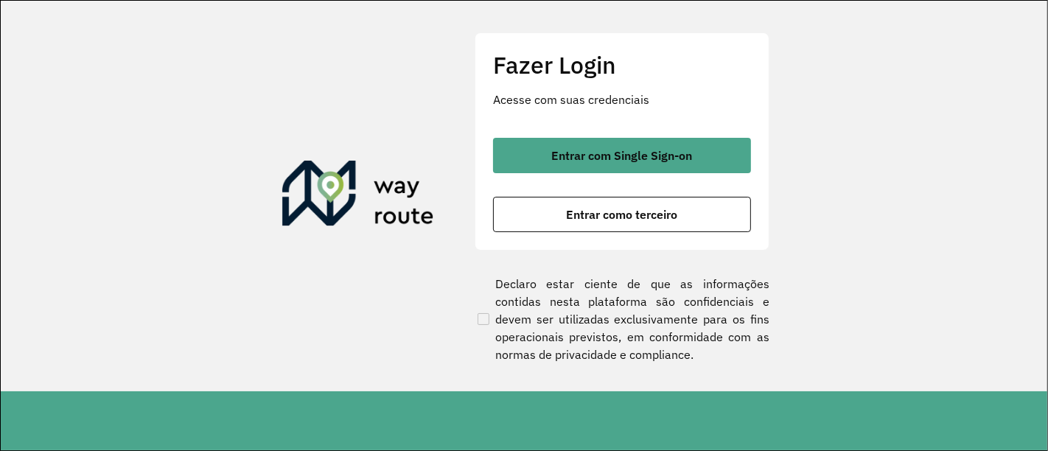
drag, startPoint x: 631, startPoint y: 159, endPoint x: 558, endPoint y: 112, distance: 86.9
click at [630, 159] on span "Entrar com Single Sign-on" at bounding box center [622, 156] width 141 height 12
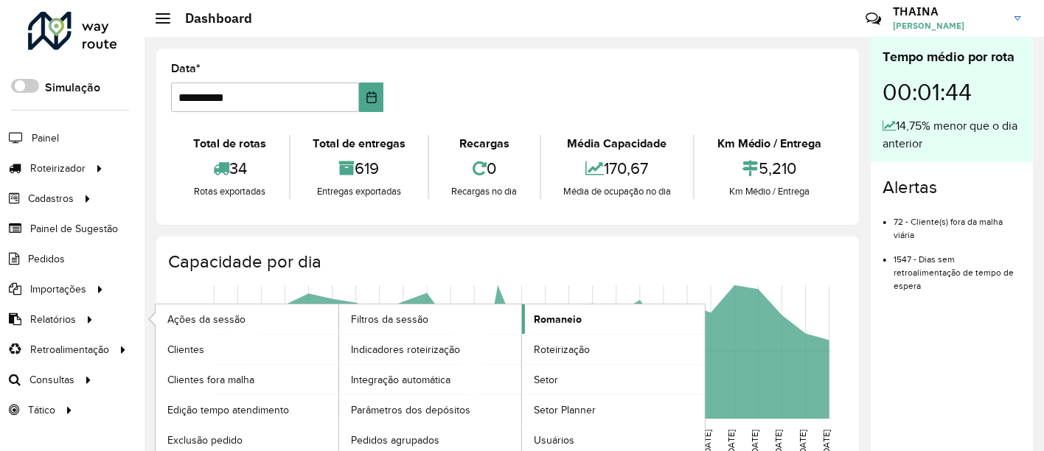
click at [568, 321] on span "Romaneio" at bounding box center [558, 319] width 48 height 15
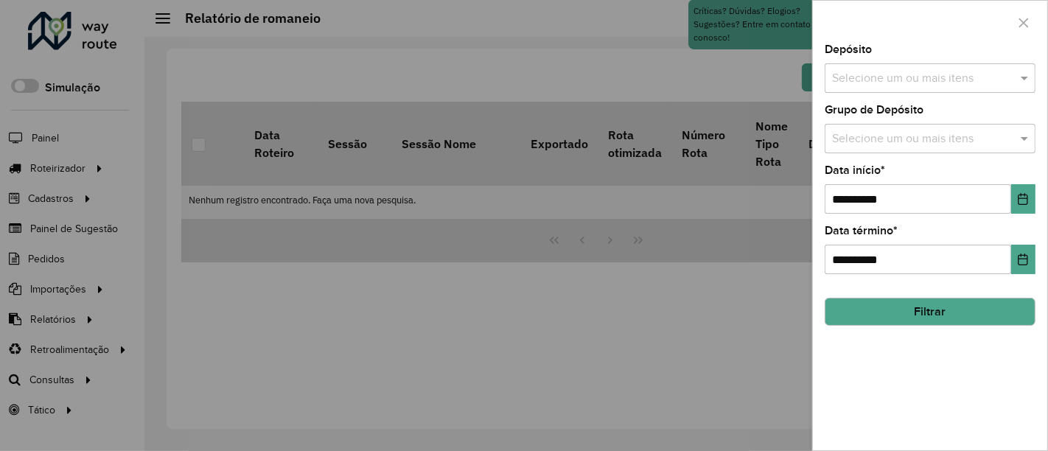
click at [918, 80] on input "text" at bounding box center [923, 79] width 189 height 18
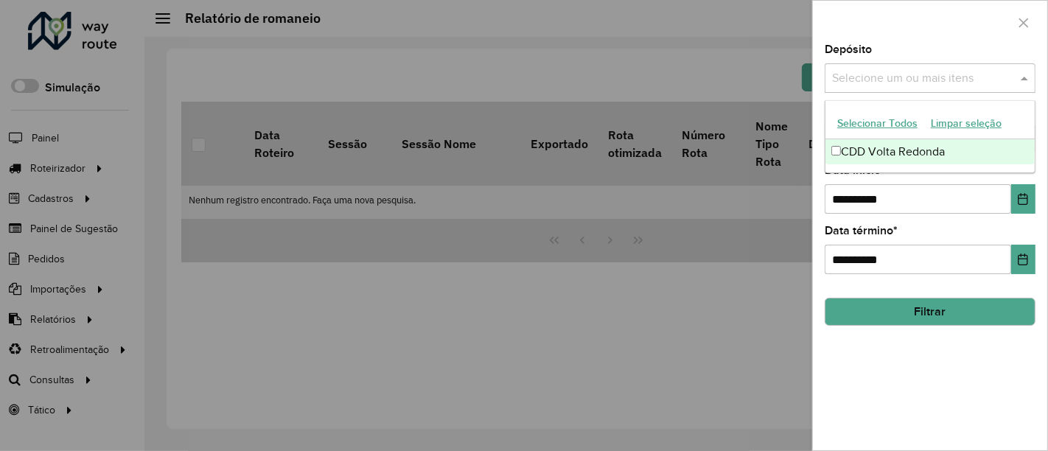
click at [865, 150] on div "CDD Volta Redonda" at bounding box center [931, 151] width 210 height 25
click at [895, 182] on div "**********" at bounding box center [930, 189] width 211 height 49
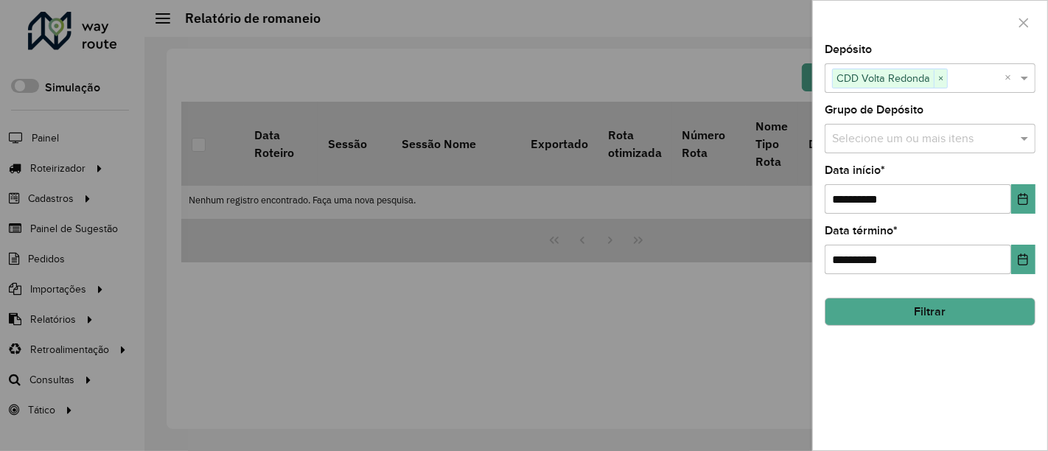
click at [885, 139] on input "text" at bounding box center [923, 139] width 189 height 18
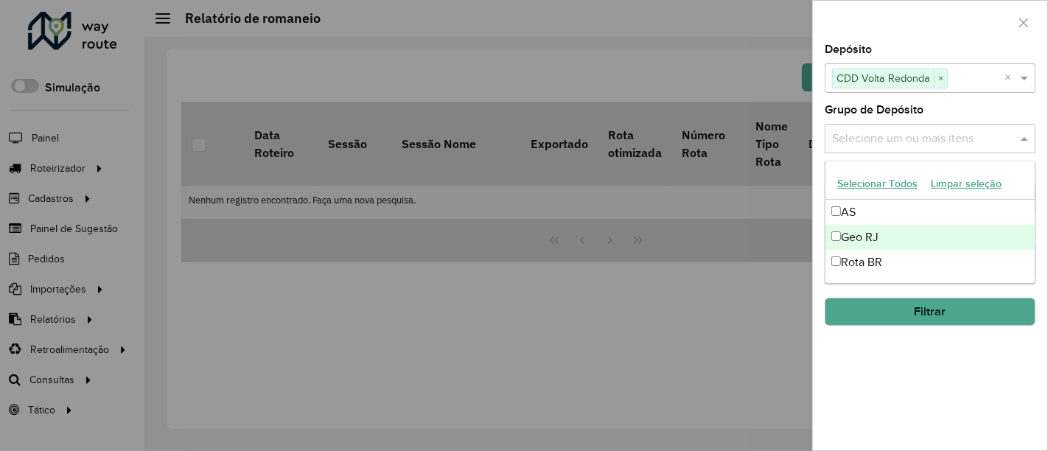
click at [857, 237] on div "Geo RJ" at bounding box center [931, 237] width 210 height 25
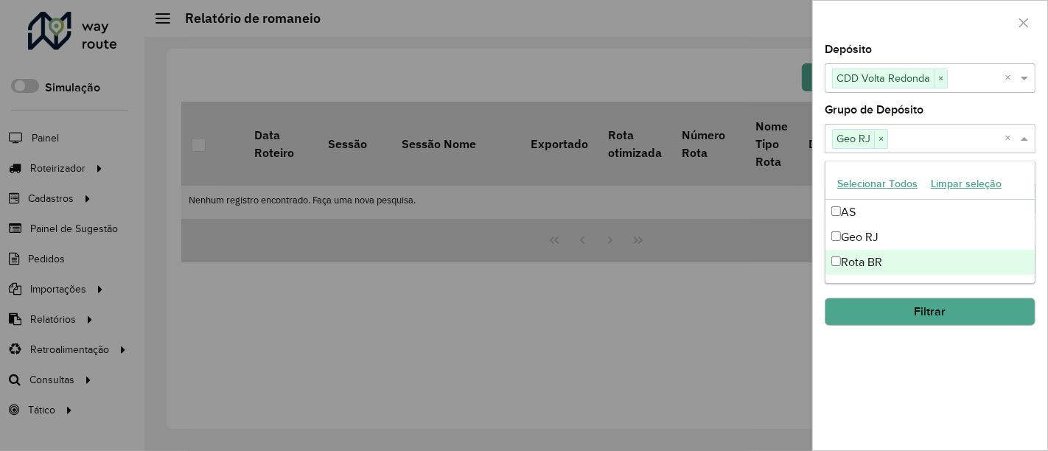
click at [938, 380] on div "**********" at bounding box center [930, 247] width 234 height 406
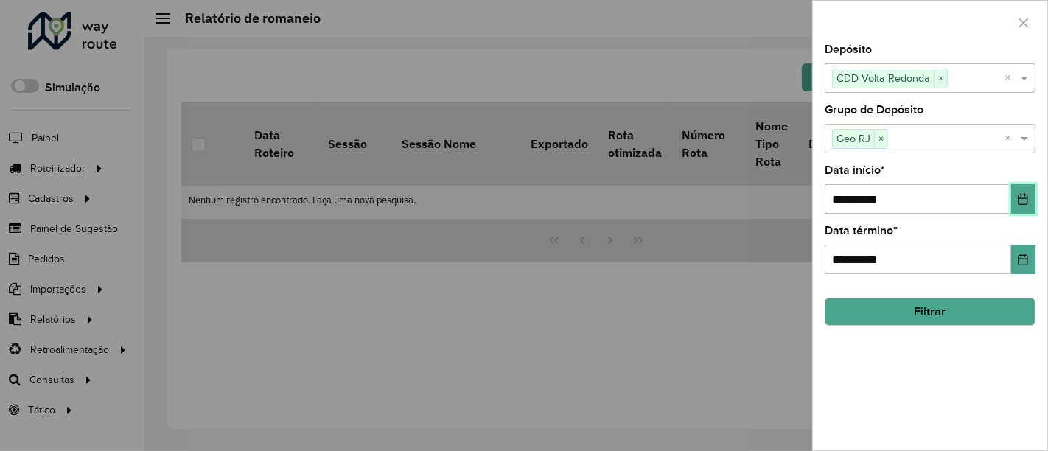
click at [938, 195] on button "Choose Date" at bounding box center [1023, 198] width 24 height 29
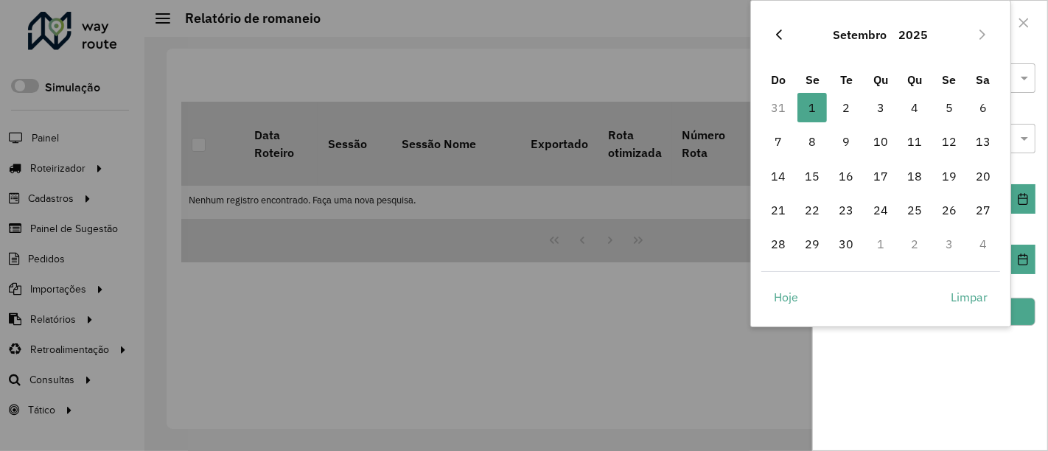
click at [779, 35] on icon "Previous Month" at bounding box center [779, 35] width 12 height 12
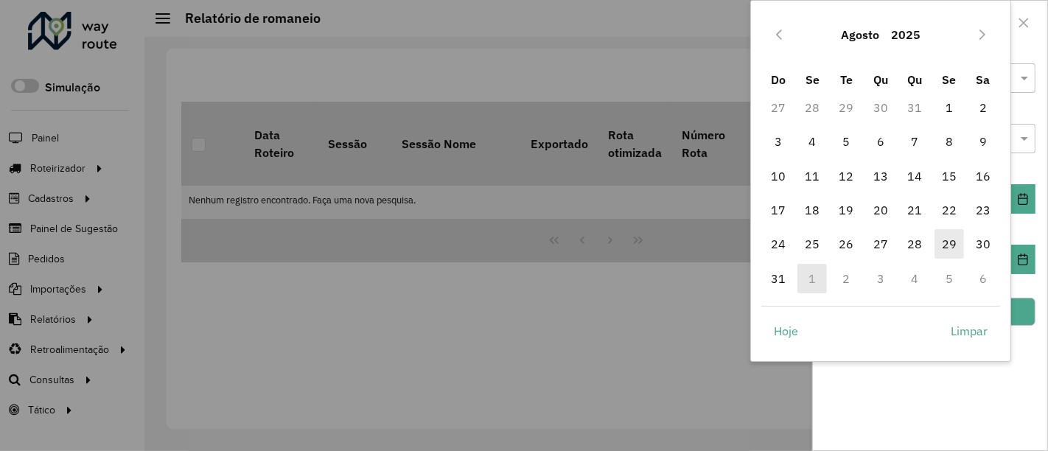
click at [938, 240] on span "29" at bounding box center [949, 243] width 29 height 29
type input "**********"
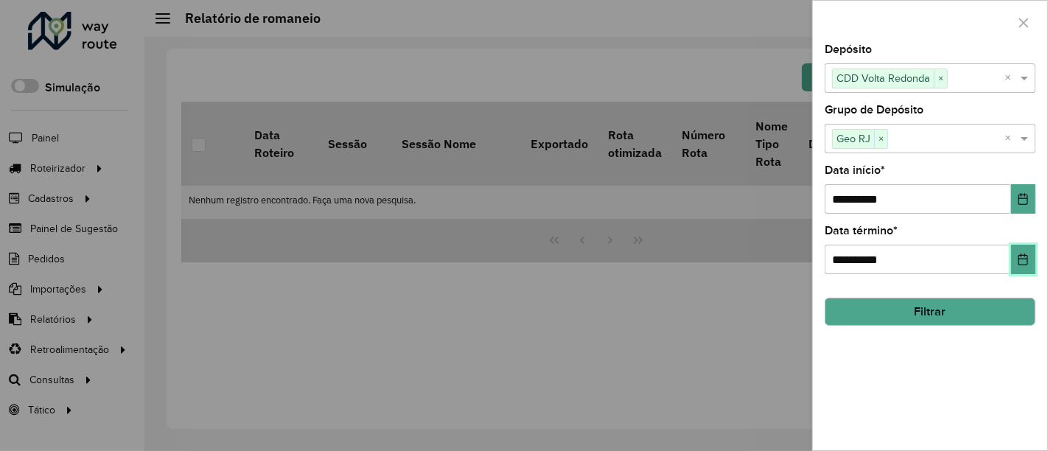
click at [938, 260] on icon "Choose Date" at bounding box center [1023, 260] width 12 height 12
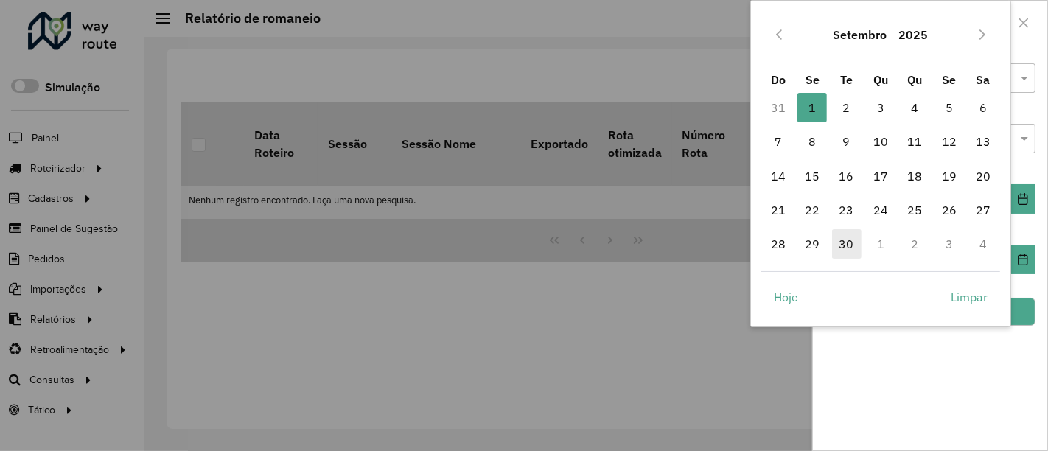
click at [846, 243] on span "30" at bounding box center [846, 243] width 29 height 29
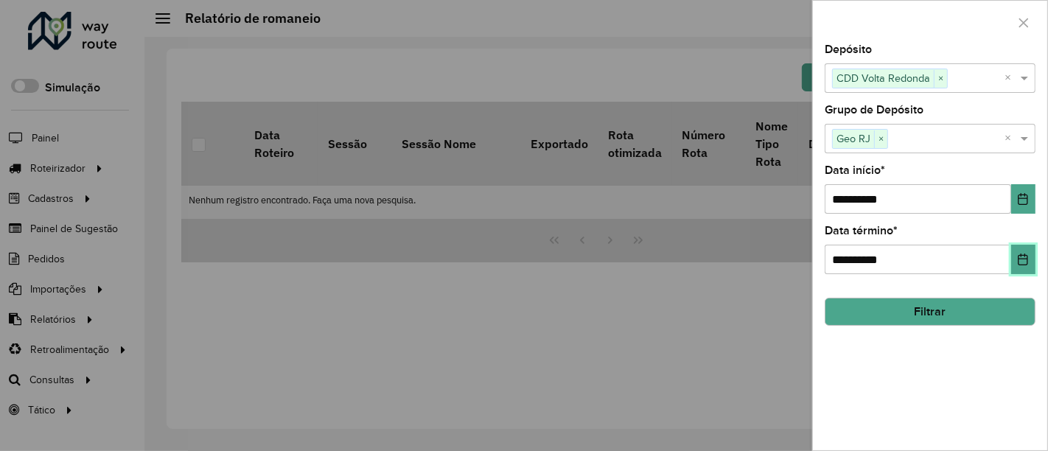
click at [938, 257] on icon "Choose Date" at bounding box center [1023, 260] width 12 height 12
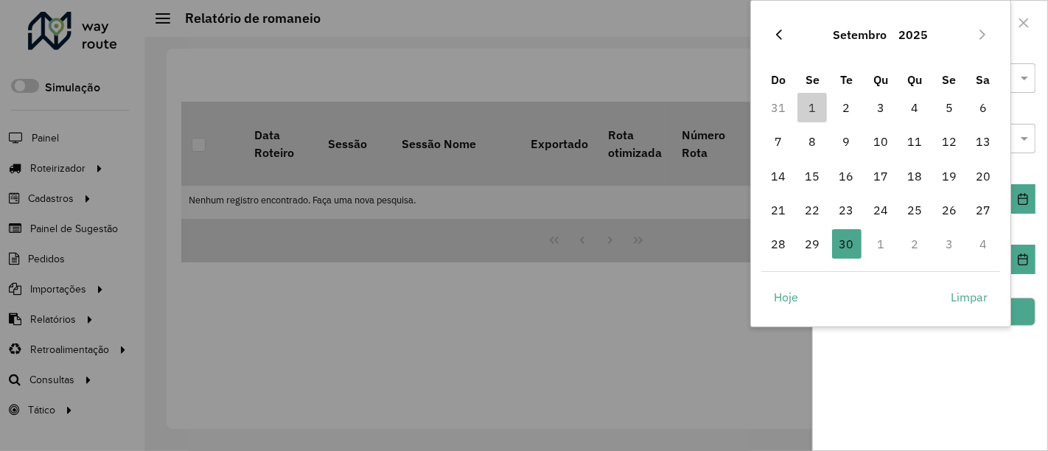
click at [776, 32] on icon "Previous Month" at bounding box center [779, 35] width 12 height 12
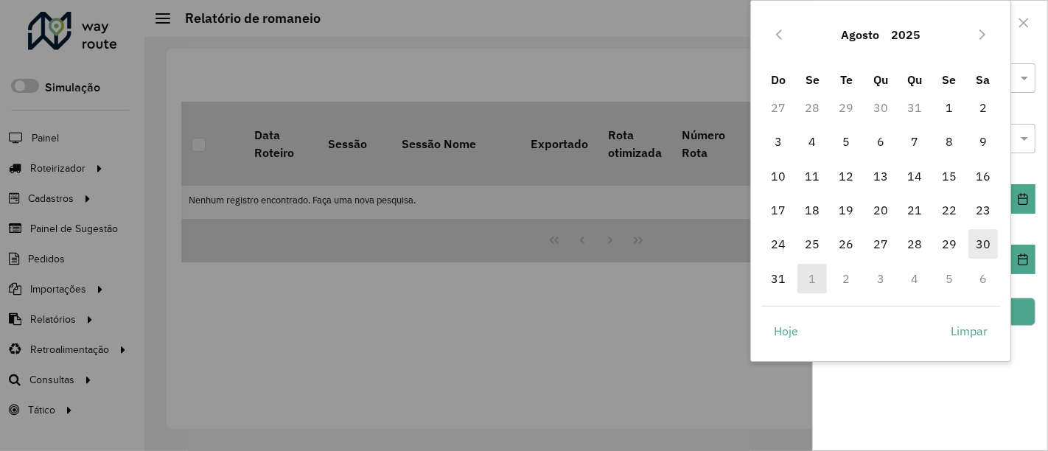
click at [938, 243] on span "30" at bounding box center [983, 243] width 29 height 29
type input "**********"
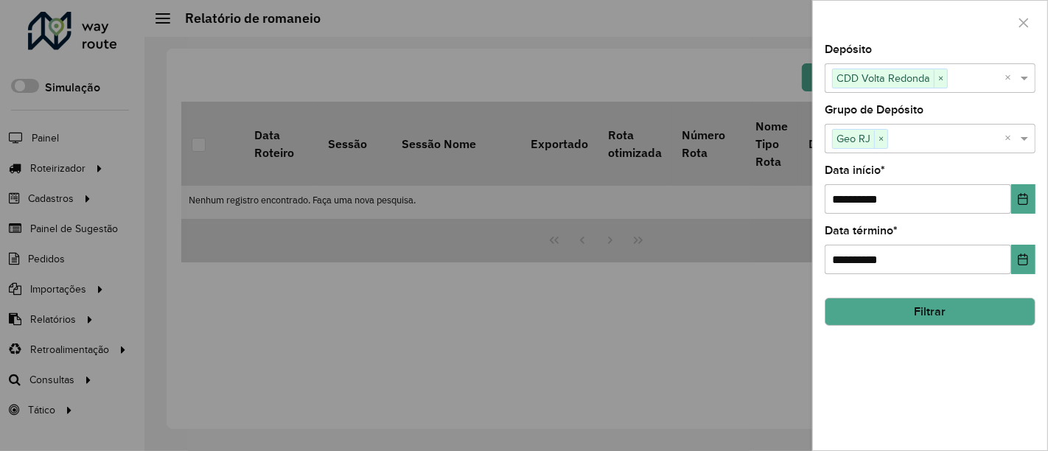
click at [938, 310] on button "Filtrar" at bounding box center [930, 312] width 211 height 28
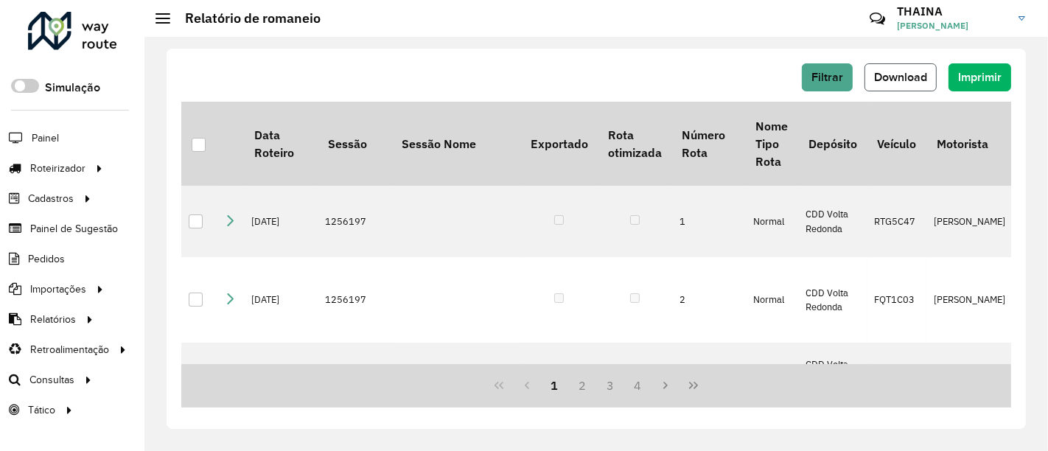
click at [924, 84] on button "Download" at bounding box center [901, 77] width 72 height 28
